Goal: Information Seeking & Learning: Learn about a topic

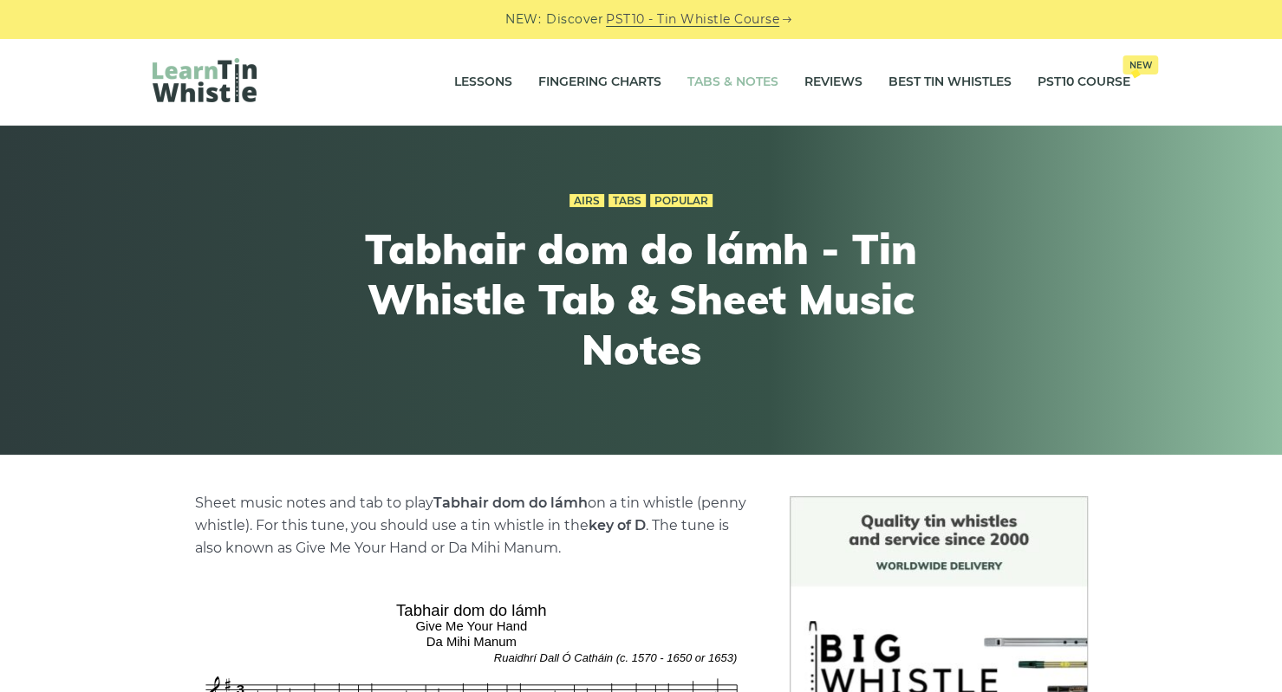
click at [711, 86] on link "Tabs & Notes" at bounding box center [732, 82] width 91 height 43
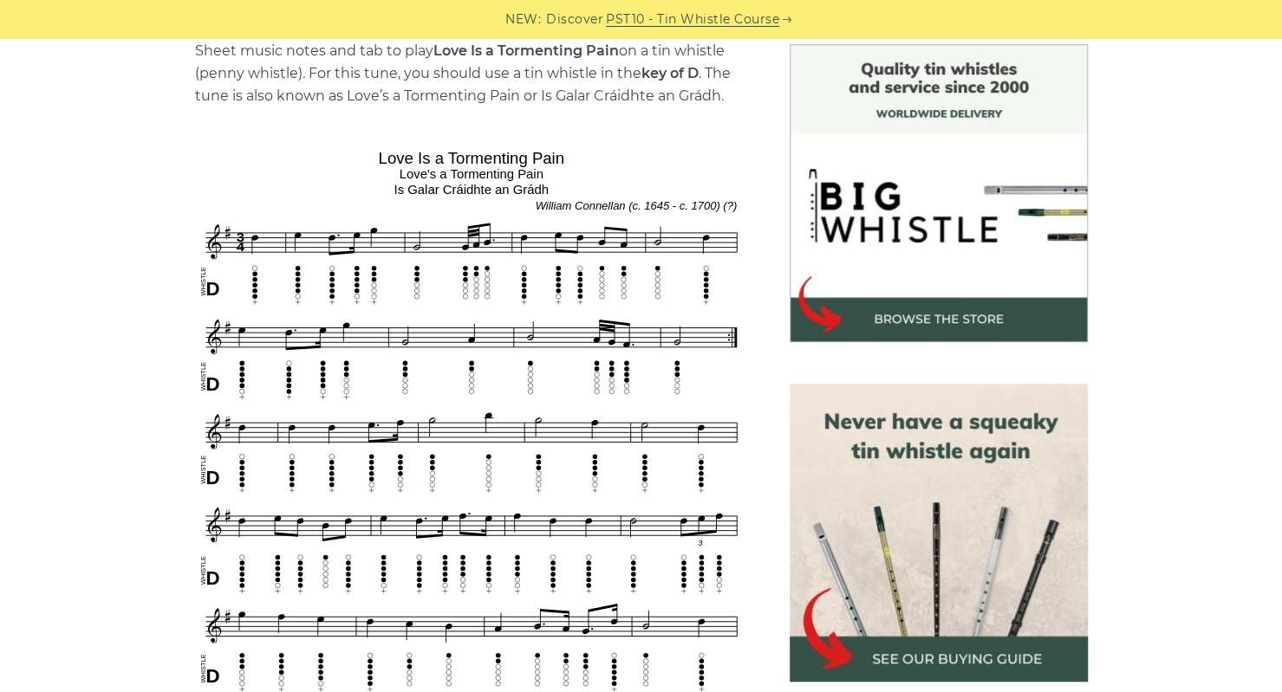
scroll to position [371, 0]
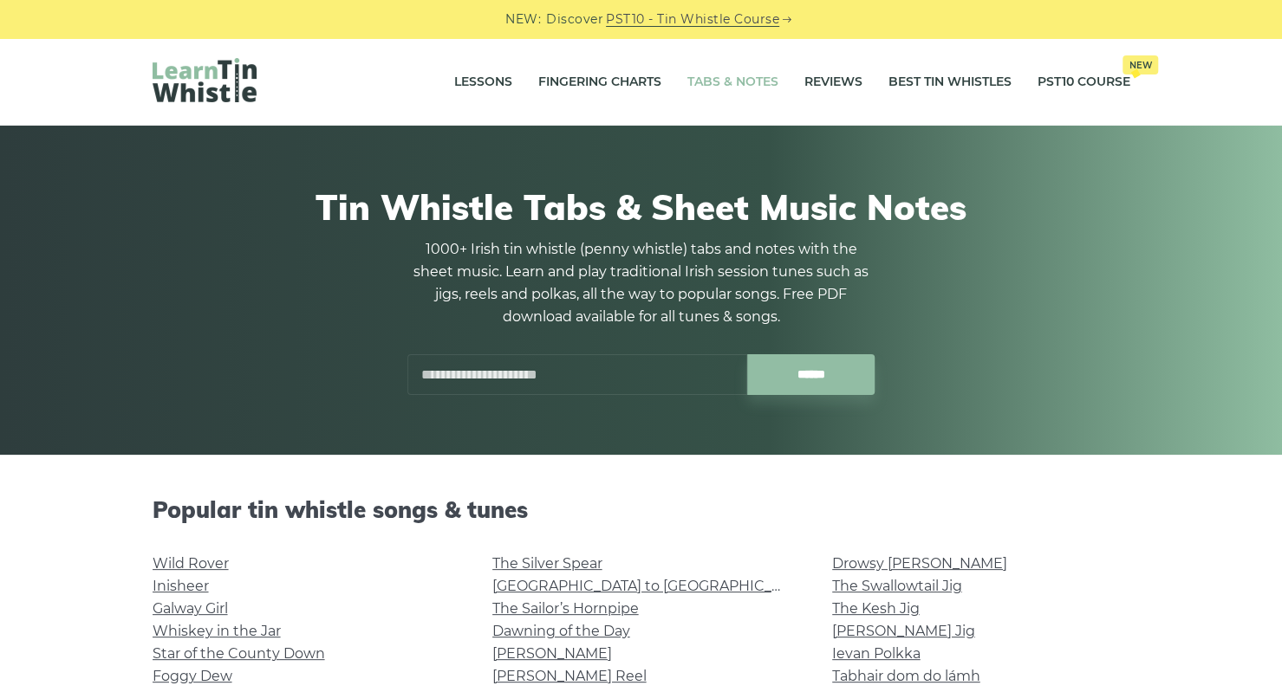
scroll to position [151, 0]
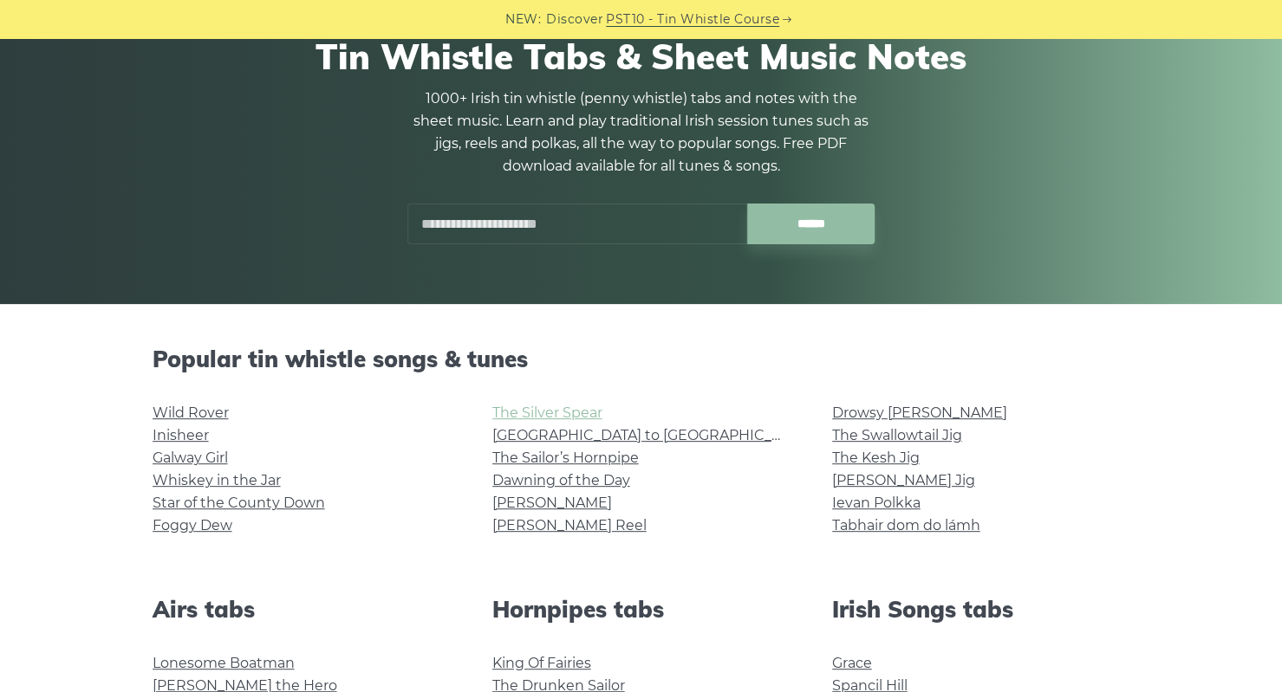
click at [553, 408] on link "The Silver Spear" at bounding box center [547, 413] width 110 height 16
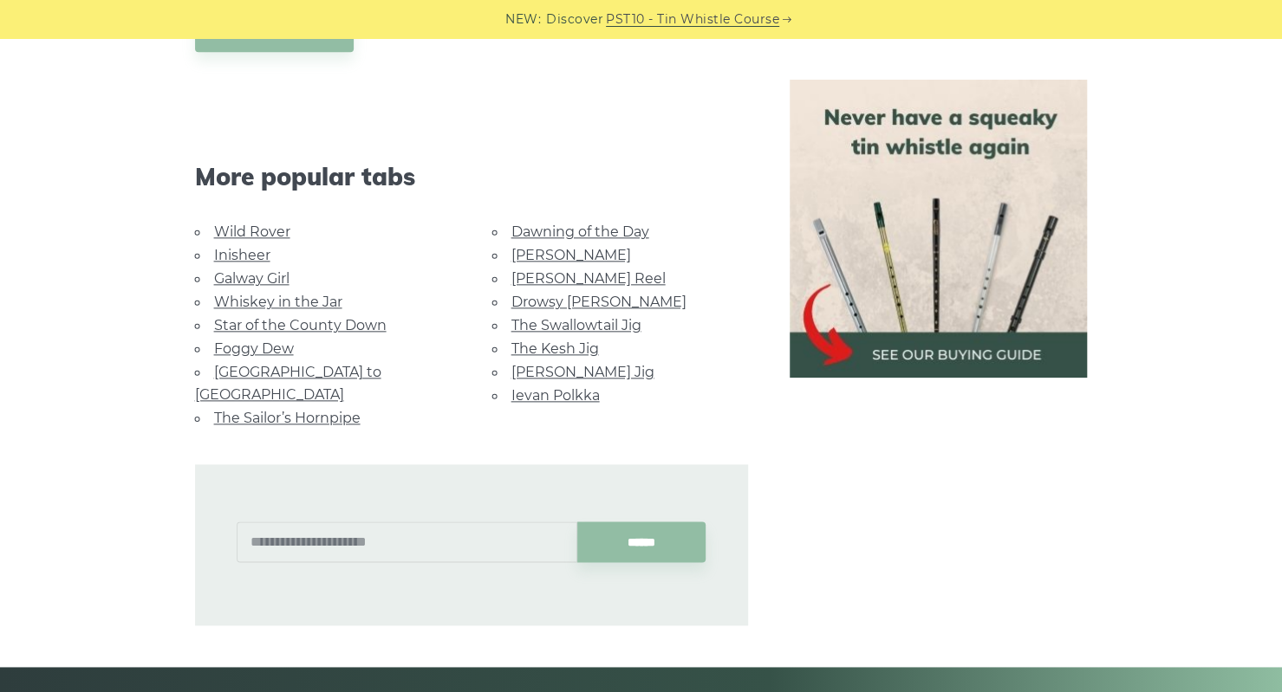
scroll to position [1031, 0]
click at [244, 271] on link "Galway Girl" at bounding box center [251, 278] width 75 height 16
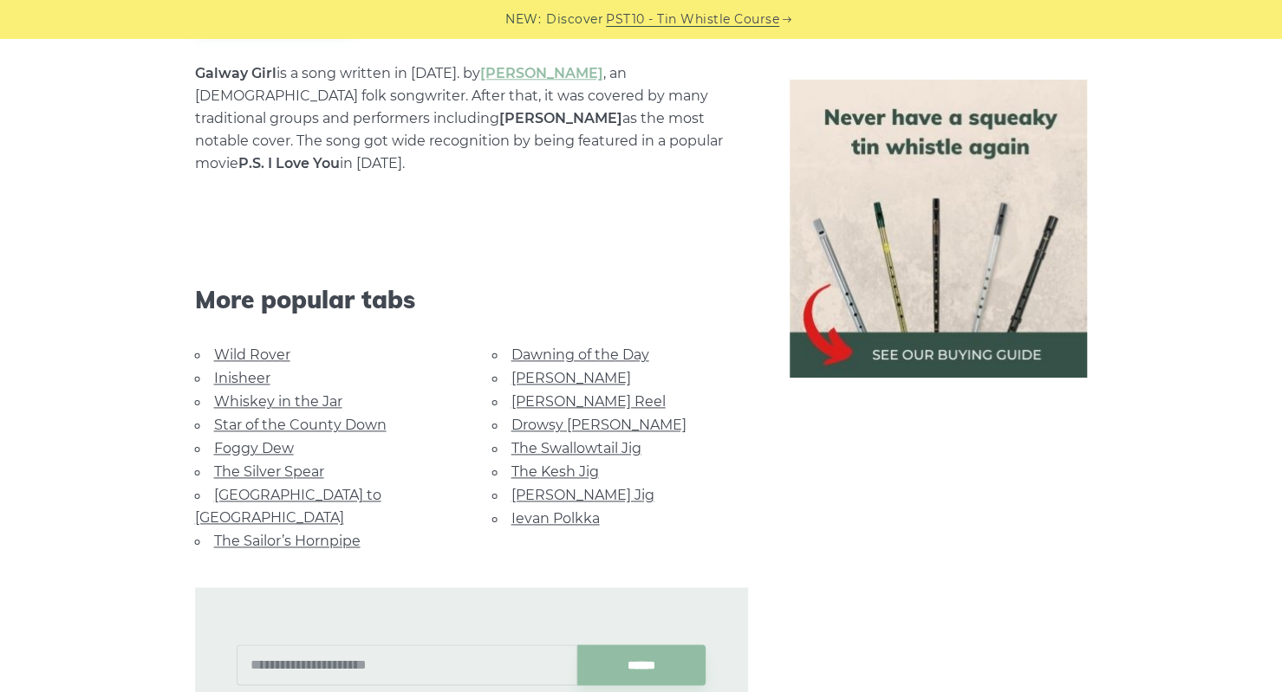
scroll to position [1053, 0]
click at [257, 439] on link "Foggy Dew" at bounding box center [254, 447] width 80 height 16
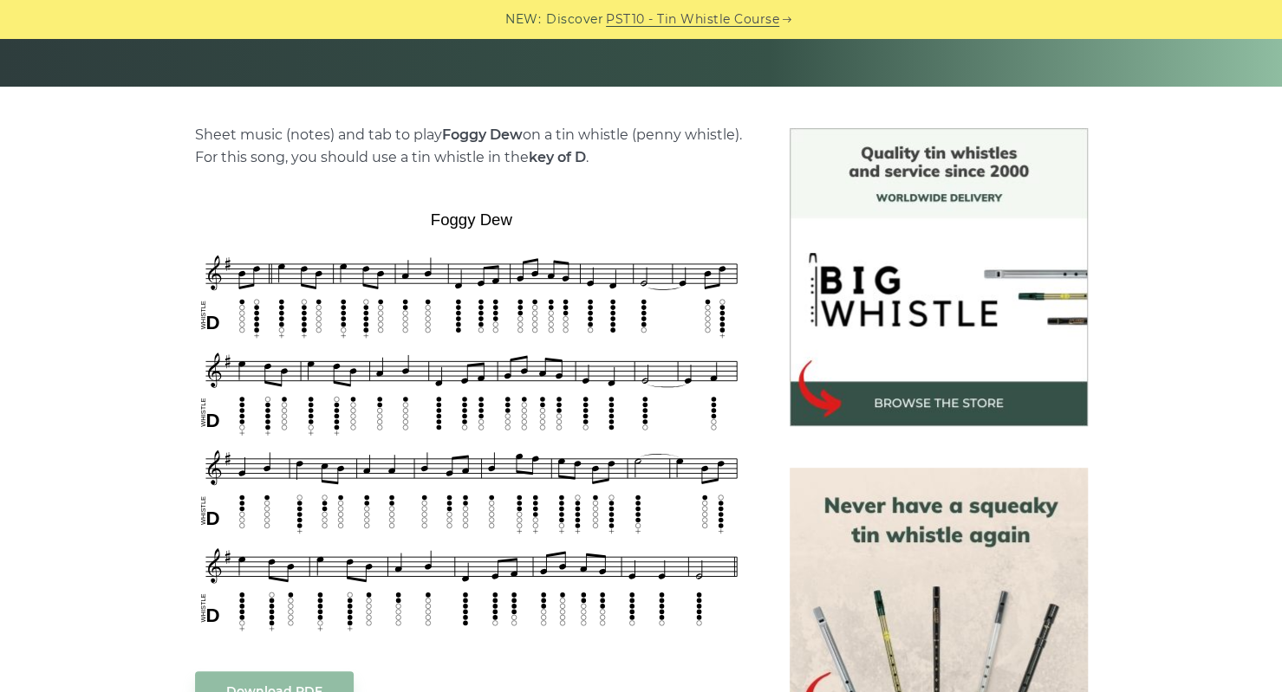
scroll to position [379, 0]
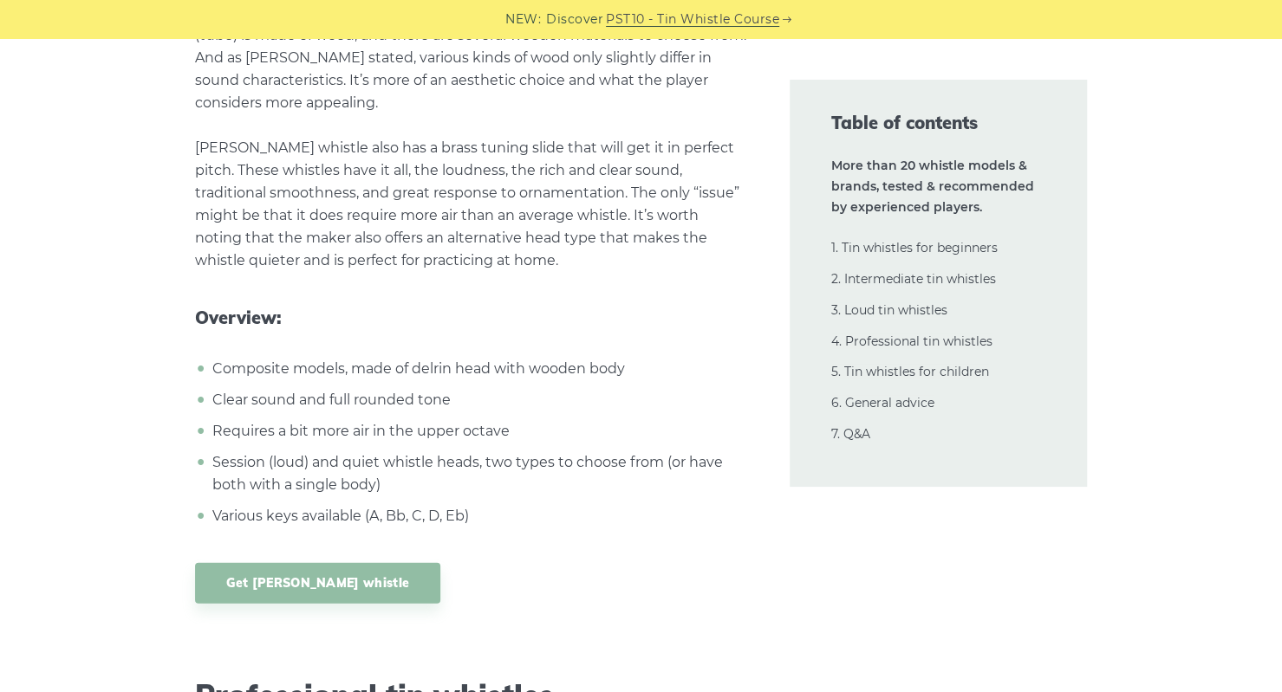
scroll to position [21758, 0]
click at [915, 312] on link "3. Loud tin whistles" at bounding box center [889, 310] width 116 height 16
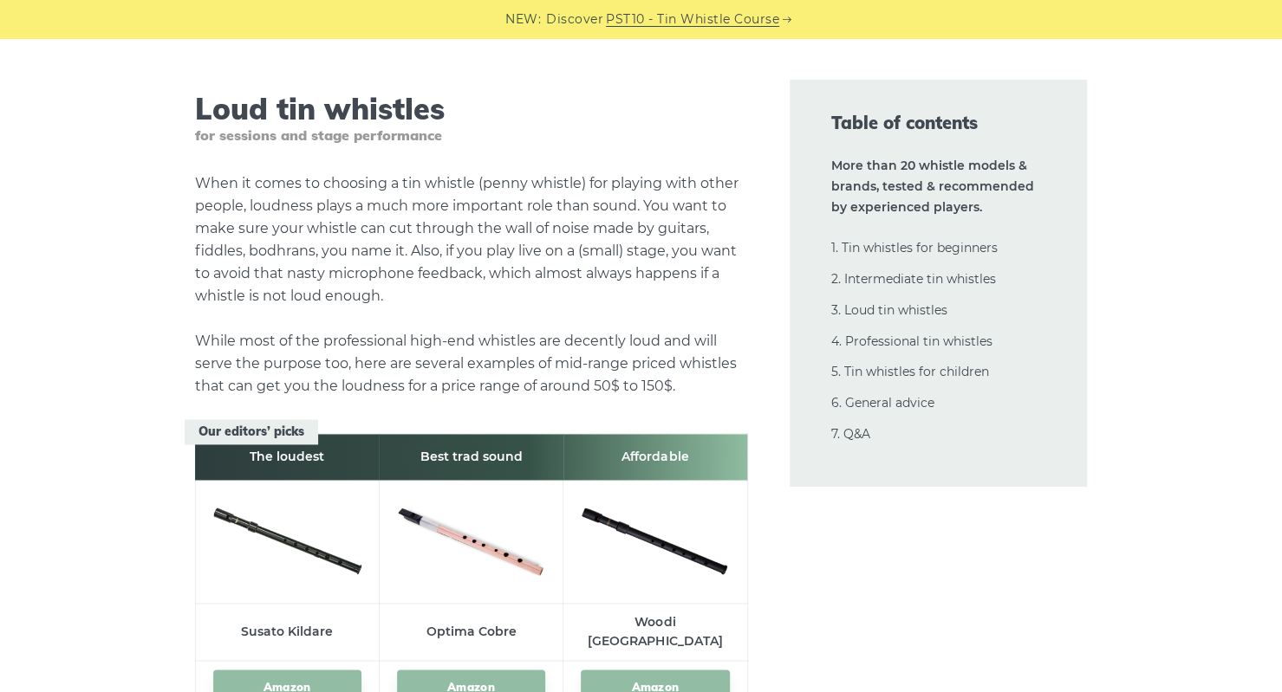
scroll to position [16586, 0]
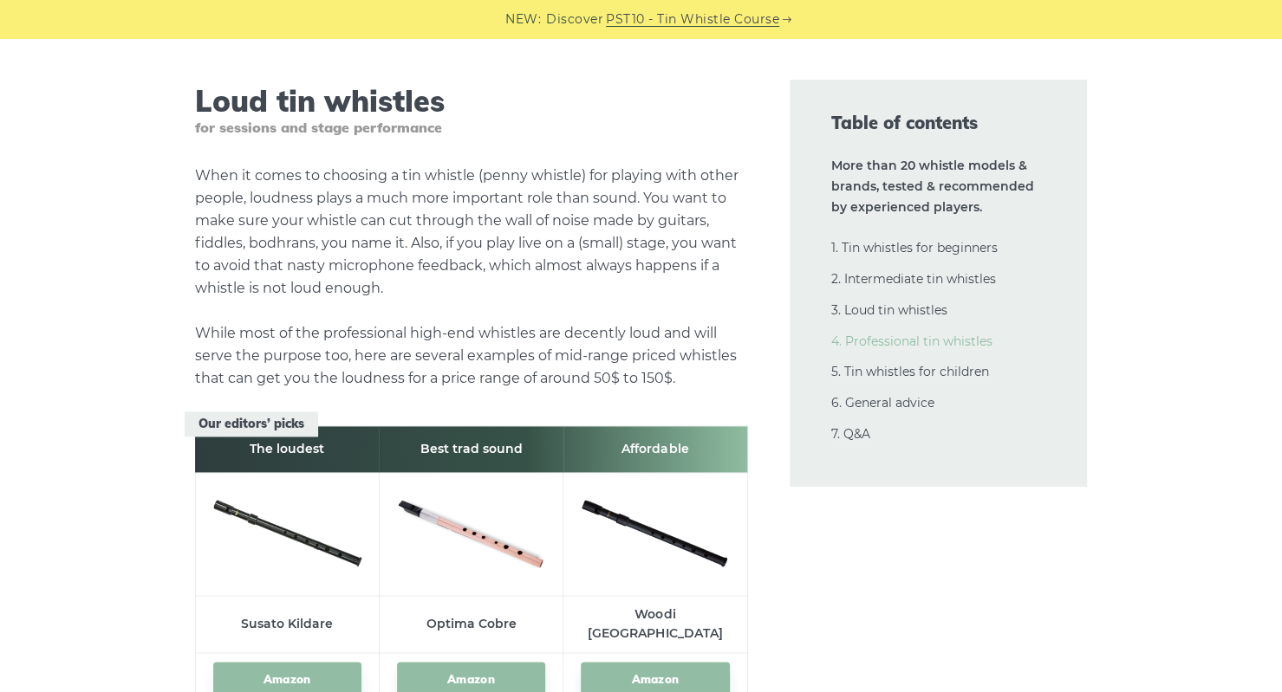
click at [934, 342] on link "4. Professional tin whistles" at bounding box center [911, 342] width 161 height 16
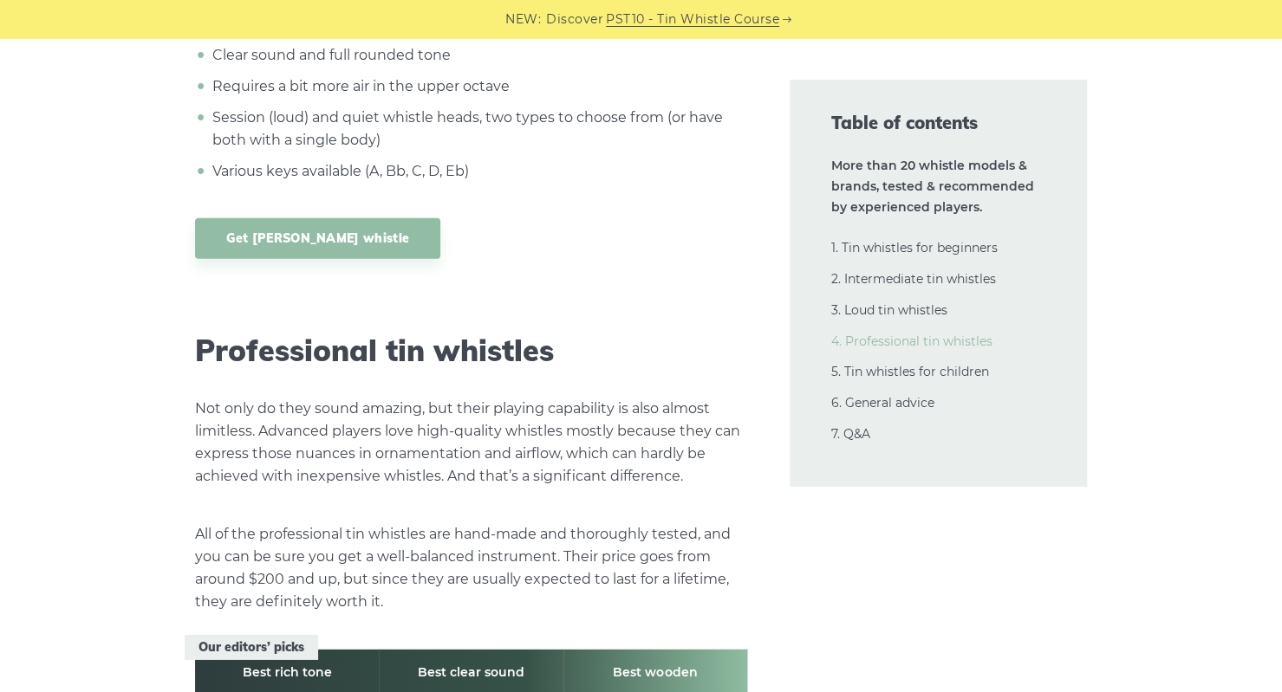
scroll to position [22258, 0]
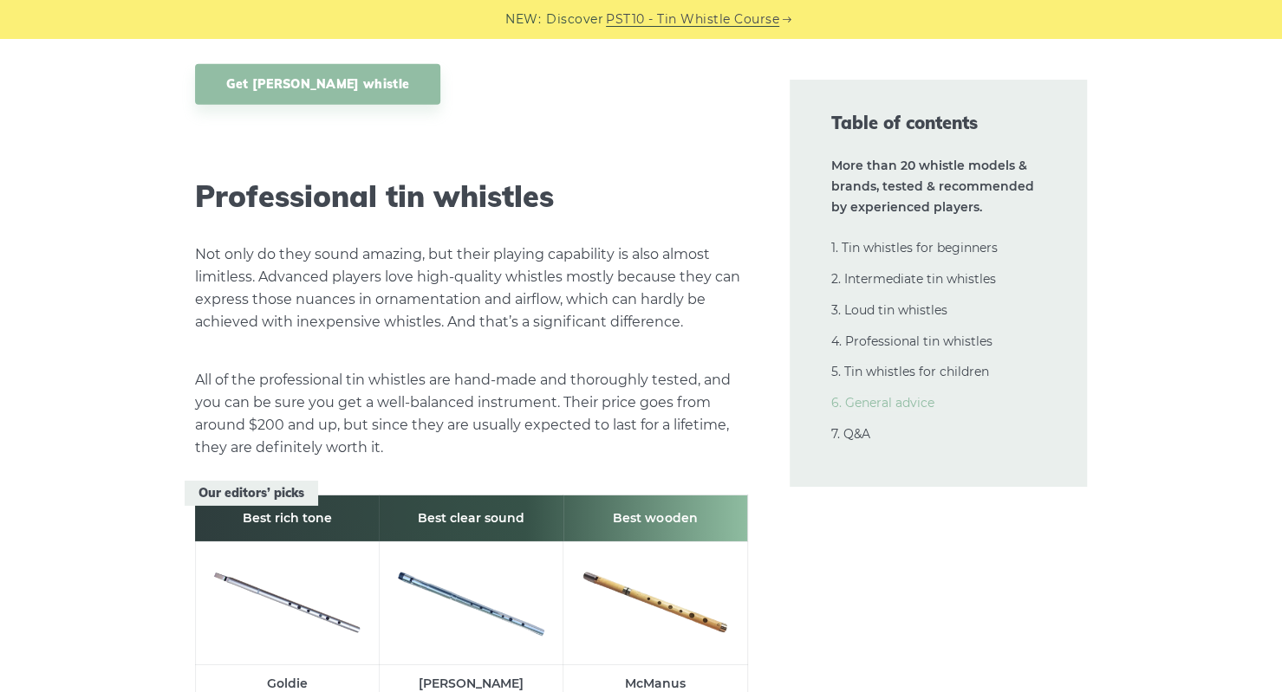
click at [875, 409] on link "6. General advice" at bounding box center [882, 403] width 103 height 16
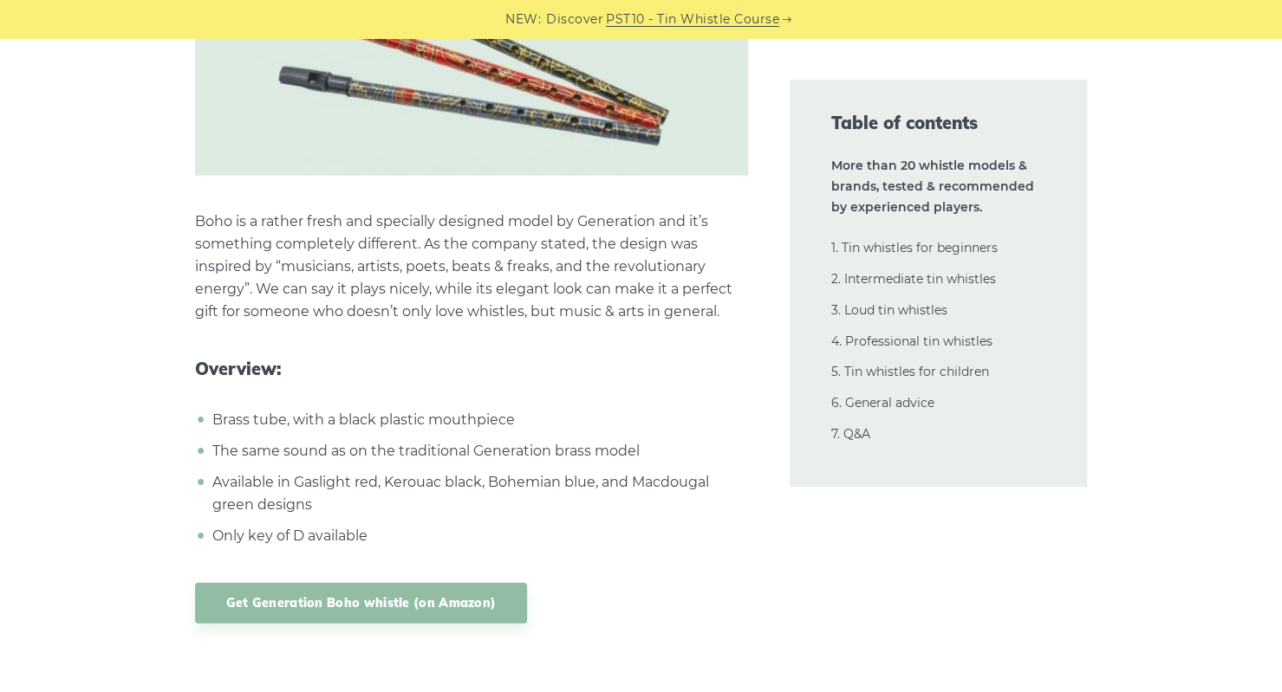
scroll to position [33812, 0]
